Goal: Transaction & Acquisition: Purchase product/service

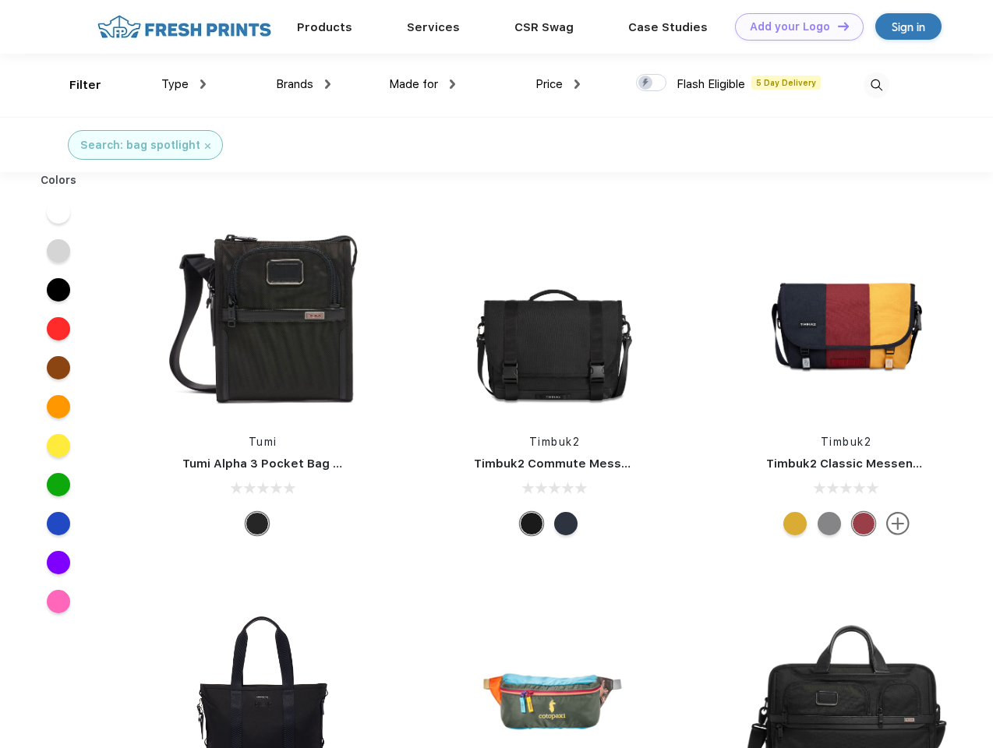
click at [794, 27] on link "Add your Logo Design Tool" at bounding box center [799, 26] width 129 height 27
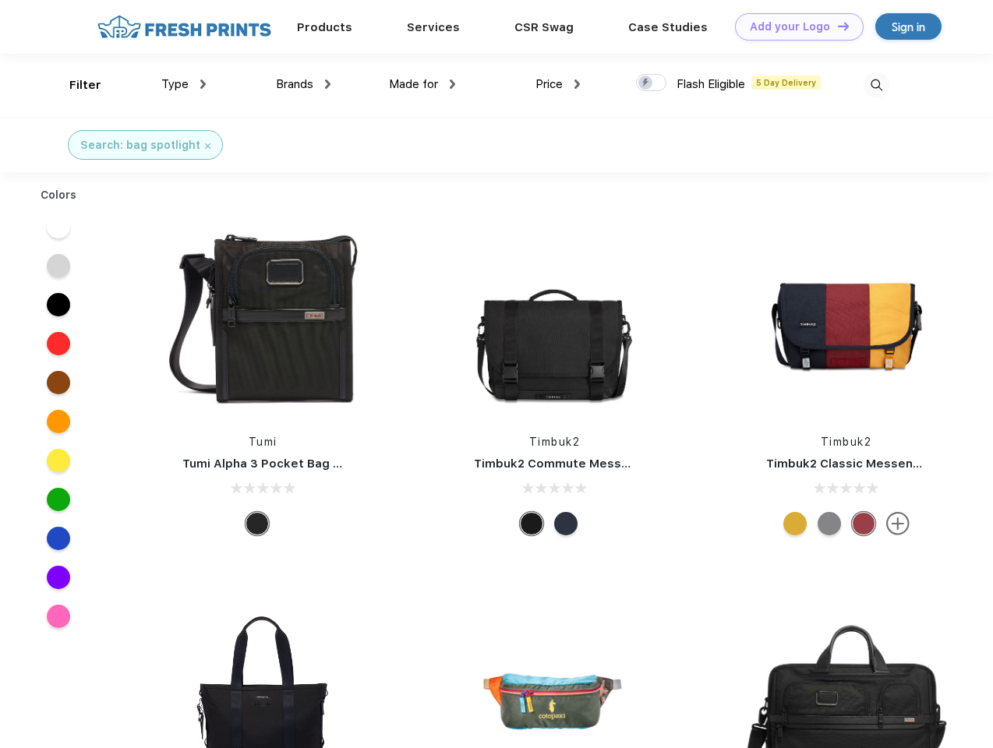
click at [0, 0] on div "Design Tool" at bounding box center [0, 0] width 0 height 0
click at [836, 26] on link "Add your Logo Design Tool" at bounding box center [799, 26] width 129 height 27
click at [75, 85] on div "Filter" at bounding box center [85, 85] width 32 height 18
click at [184, 84] on span "Type" at bounding box center [174, 84] width 27 height 14
click at [303, 84] on span "Brands" at bounding box center [294, 84] width 37 height 14
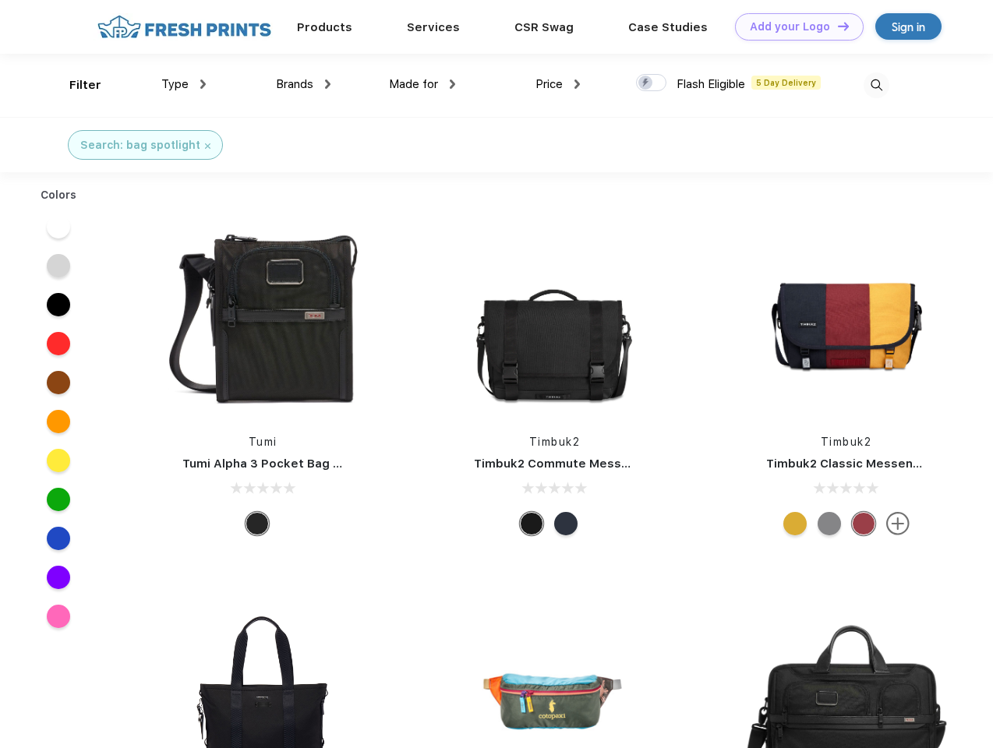
click at [422, 84] on span "Made for" at bounding box center [413, 84] width 49 height 14
click at [558, 84] on span "Price" at bounding box center [549, 84] width 27 height 14
click at [652, 83] on div at bounding box center [651, 82] width 30 height 17
click at [646, 83] on input "checkbox" at bounding box center [641, 78] width 10 height 10
click at [876, 85] on img at bounding box center [877, 85] width 26 height 26
